Goal: Task Accomplishment & Management: Use online tool/utility

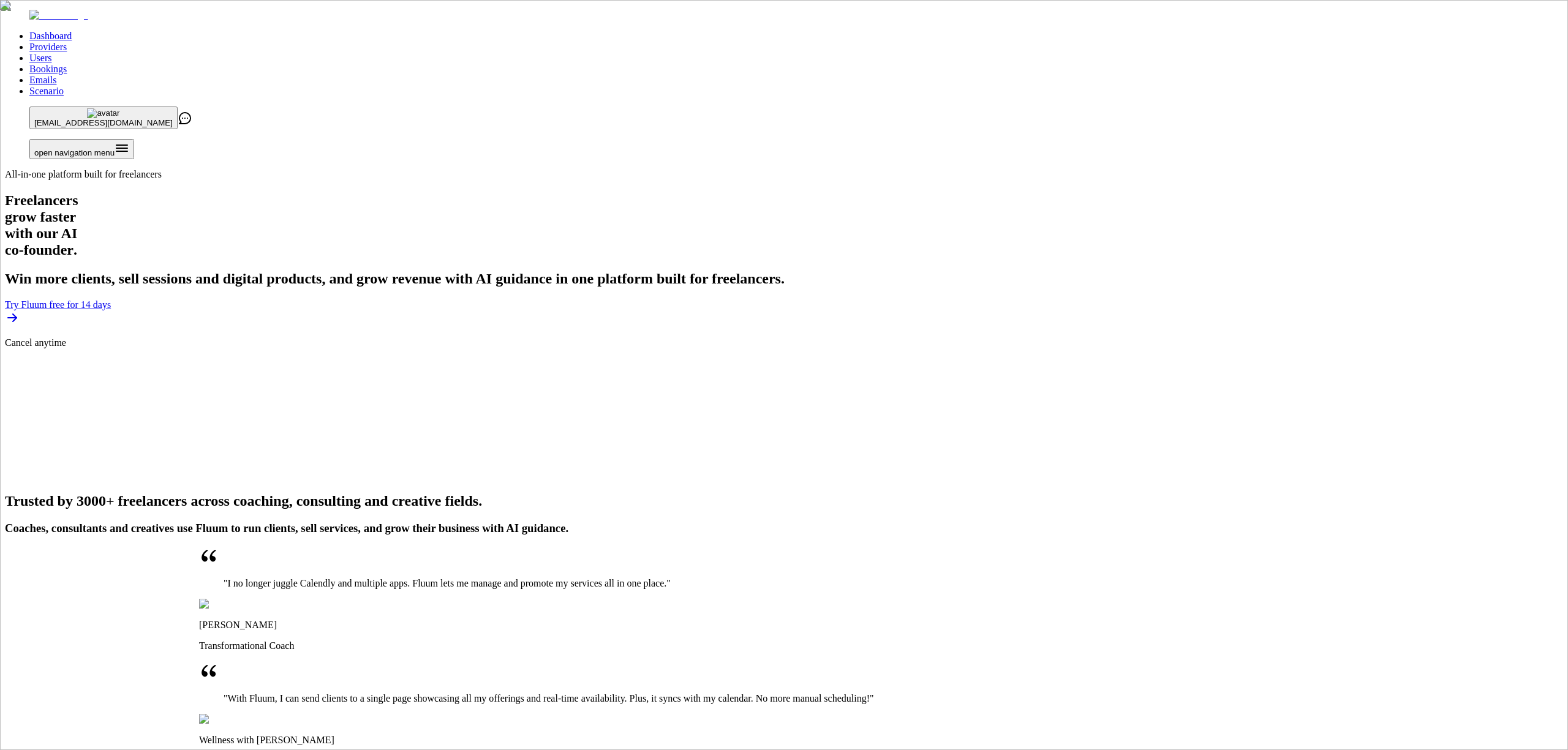
click at [67, 42] on link "Providers" at bounding box center [48, 46] width 37 height 10
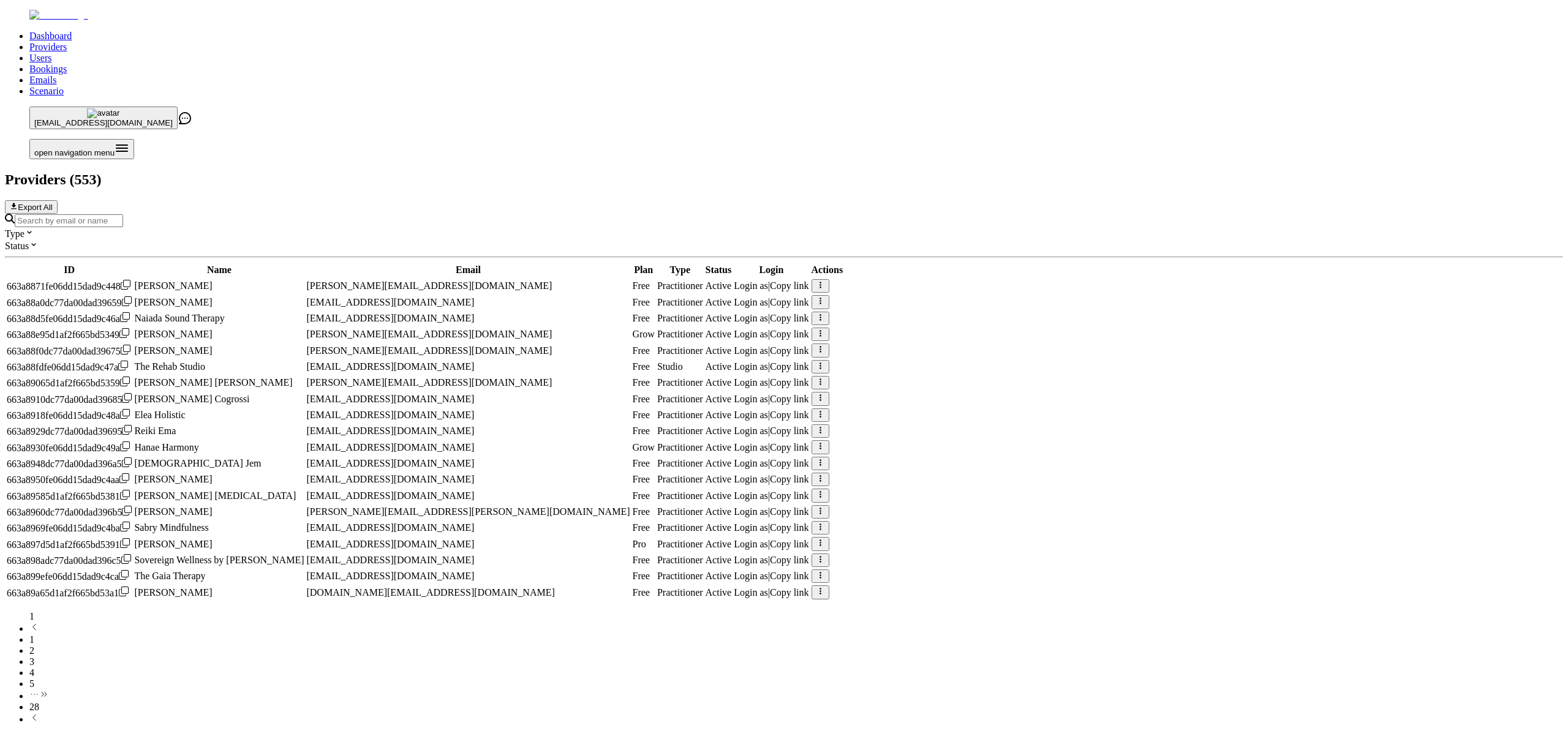
click at [470, 214] on div at bounding box center [783, 221] width 1558 height 14
paste input "[EMAIL_ADDRESS][DOMAIN_NAME]"
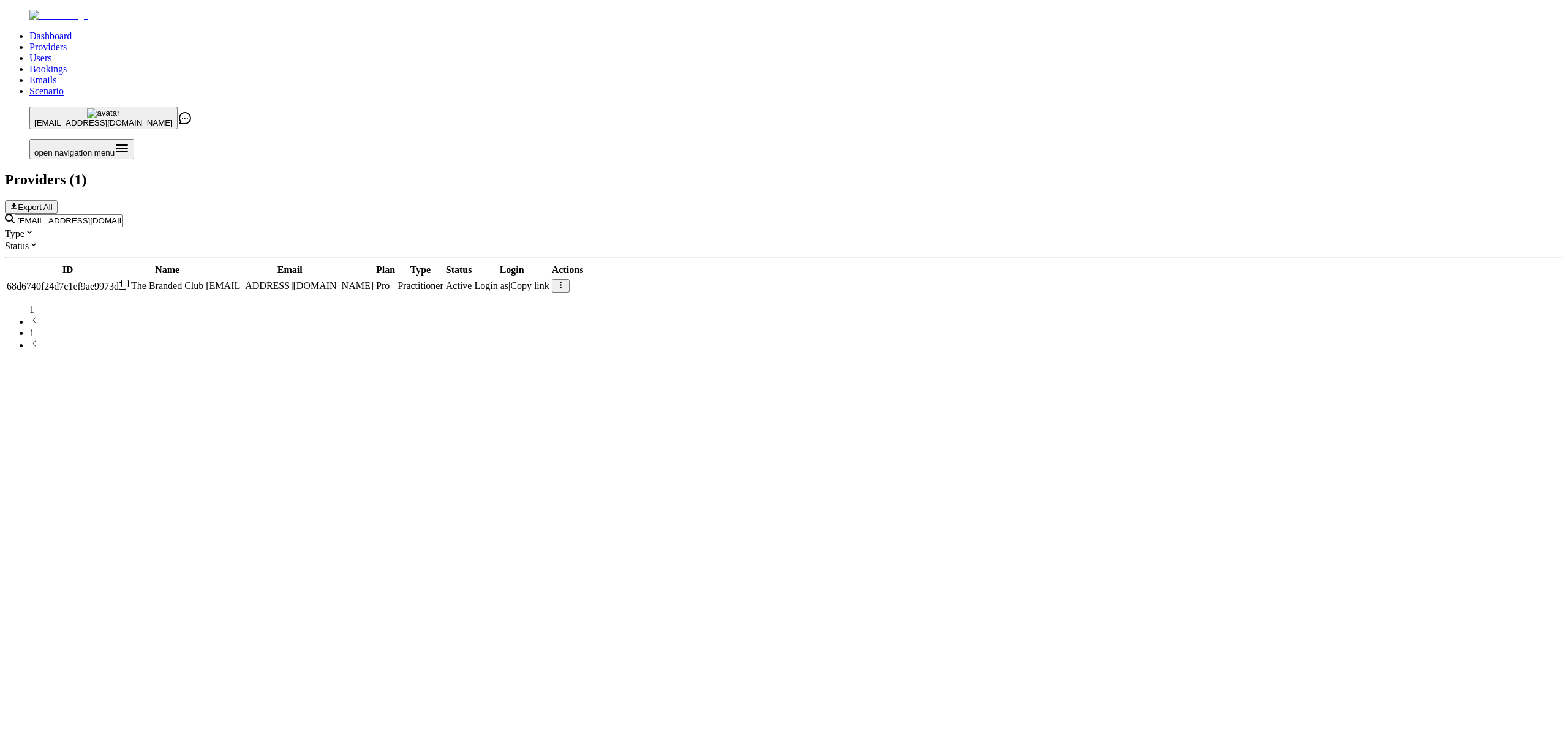
type input "[EMAIL_ADDRESS][DOMAIN_NAME]"
click at [64, 86] on link "Scenario" at bounding box center [46, 91] width 34 height 10
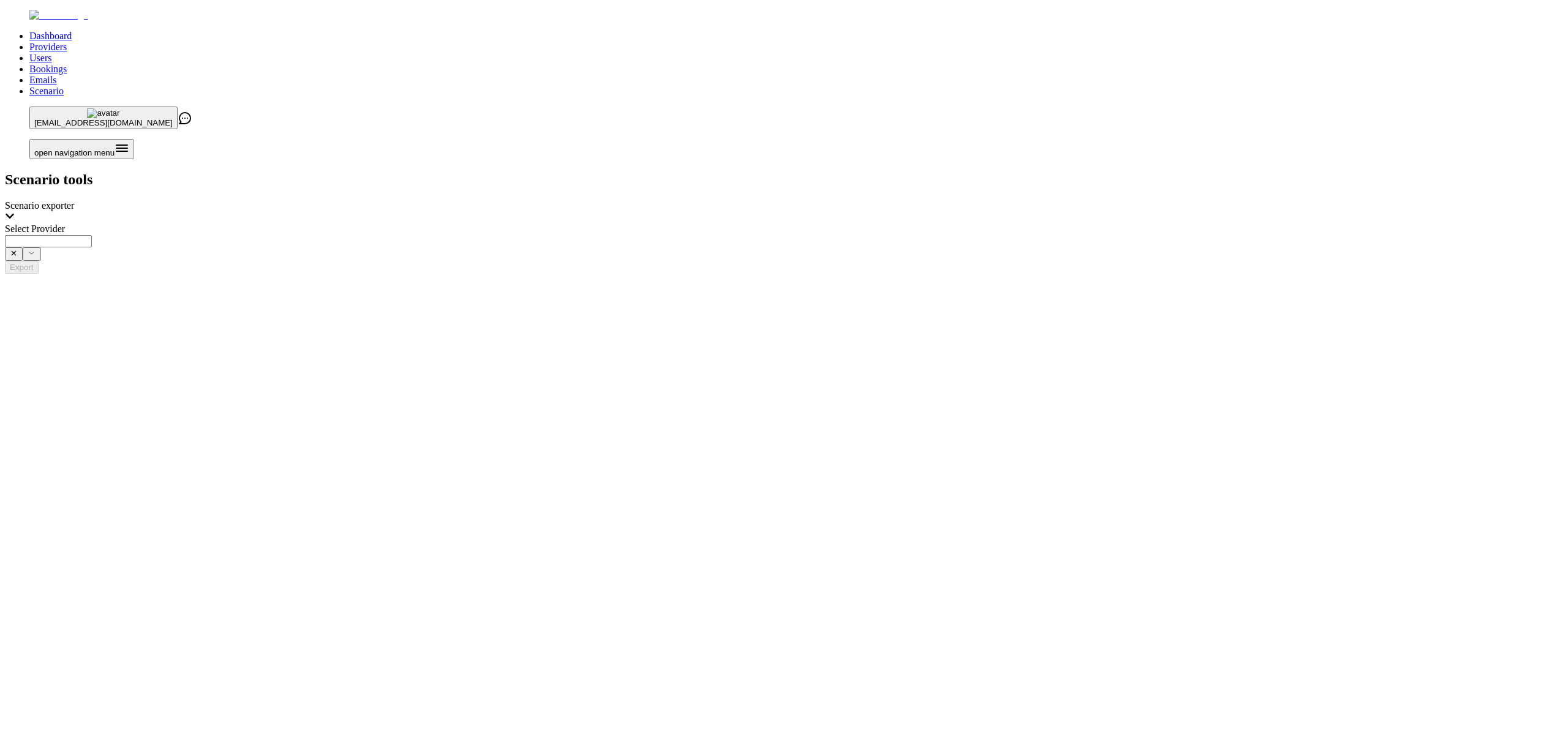
click at [92, 235] on input "Select Provider" at bounding box center [48, 241] width 87 height 12
paste input "**********"
click at [982, 166] on li "The Branded Club (legzdinalelde@gmail.com)" at bounding box center [767, 686] width 994 height 1067
type input "**********"
click at [39, 261] on button "Export" at bounding box center [21, 267] width 33 height 13
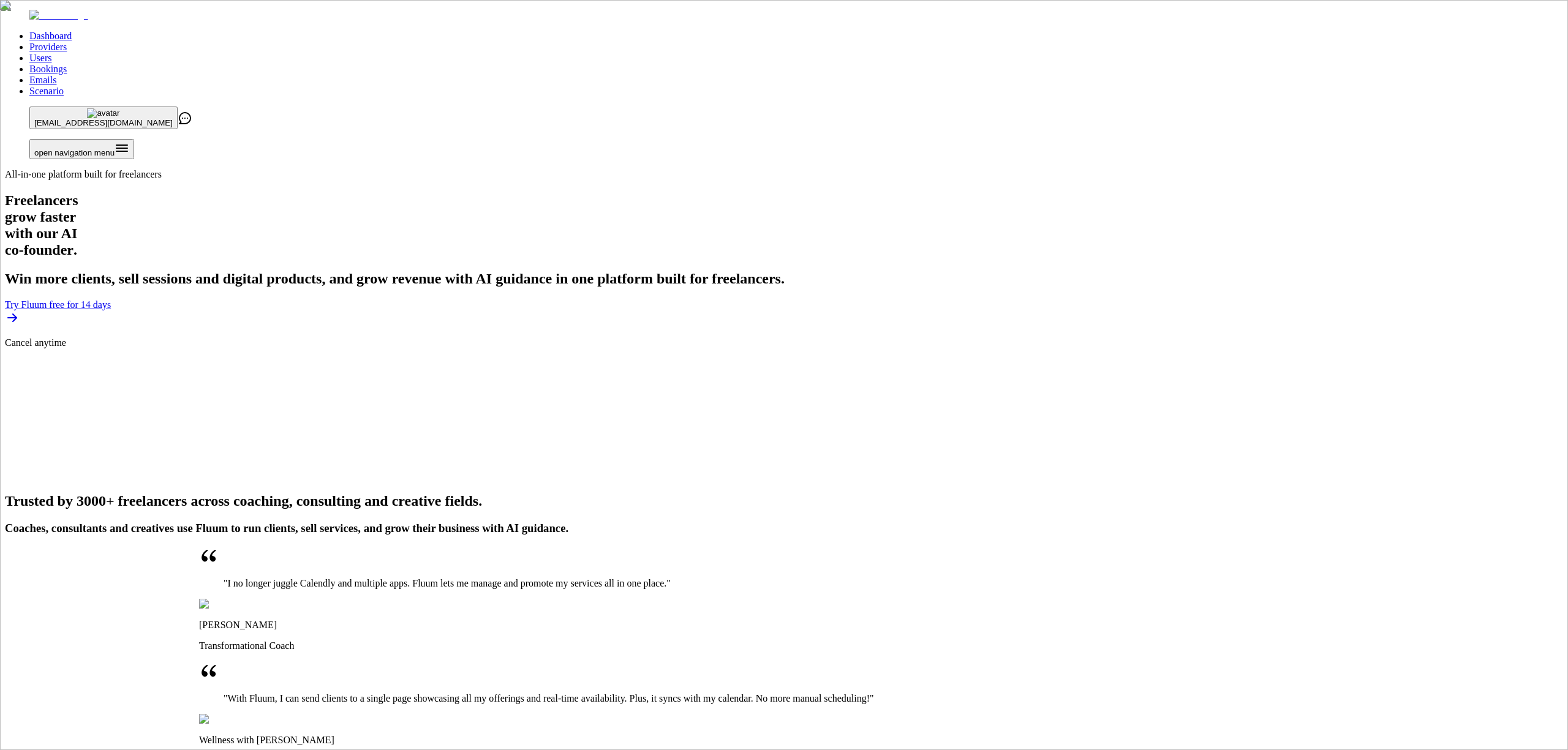
click at [67, 42] on link "Providers" at bounding box center [48, 46] width 37 height 10
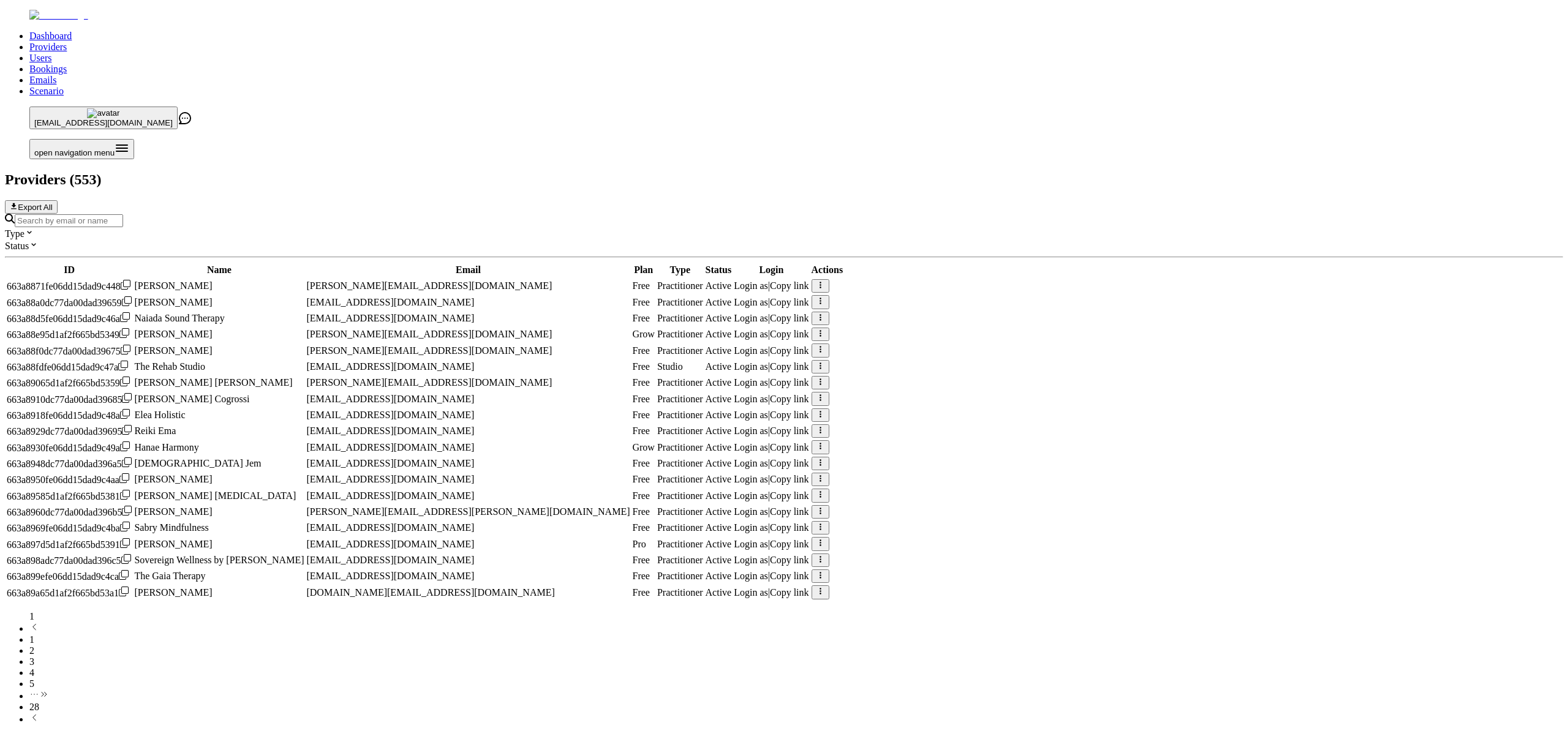
click at [123, 215] on input "Search by email or name" at bounding box center [69, 221] width 108 height 13
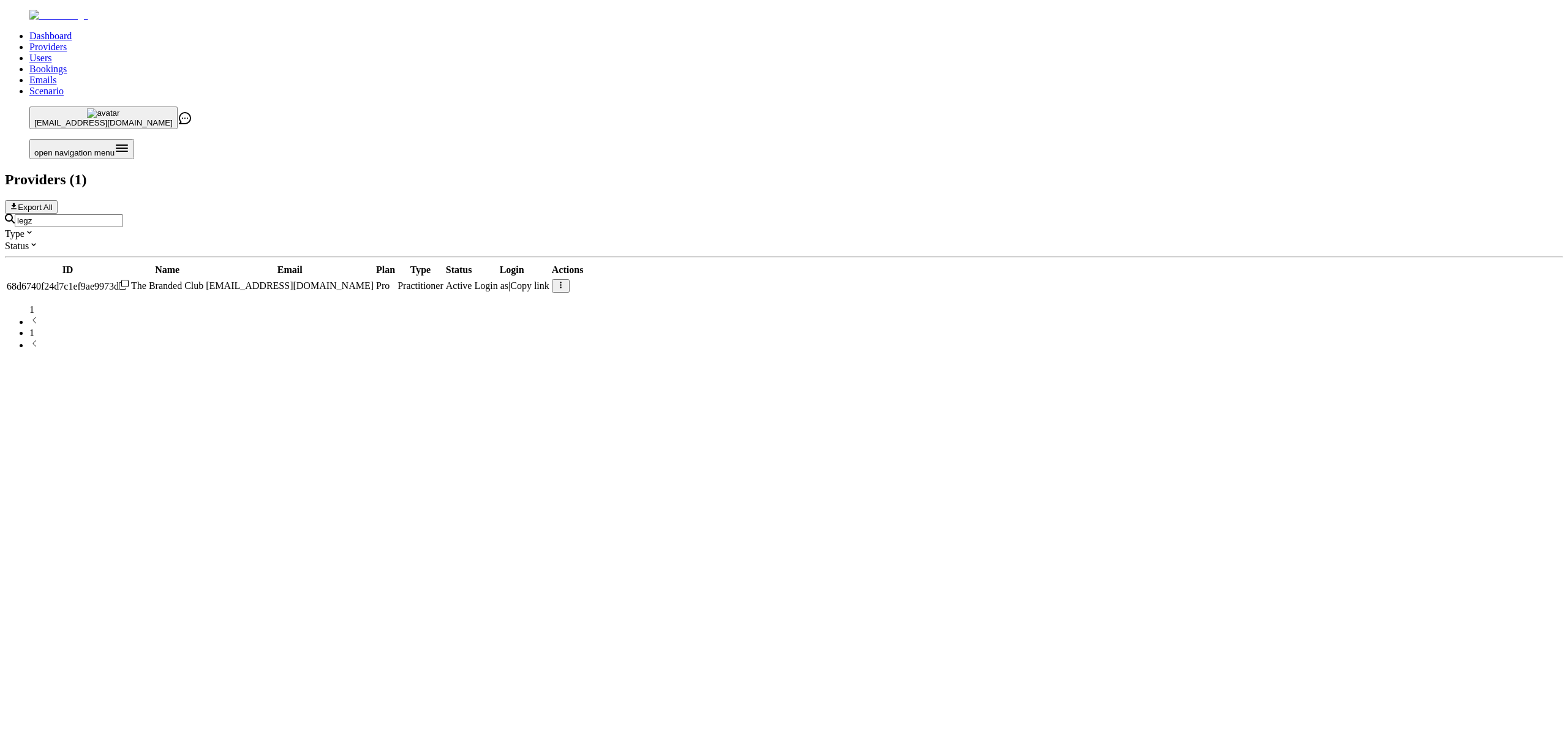
type input "legz"
click at [508, 281] on span "Login as" at bounding box center [491, 285] width 34 height 10
